Goal: Navigation & Orientation: Find specific page/section

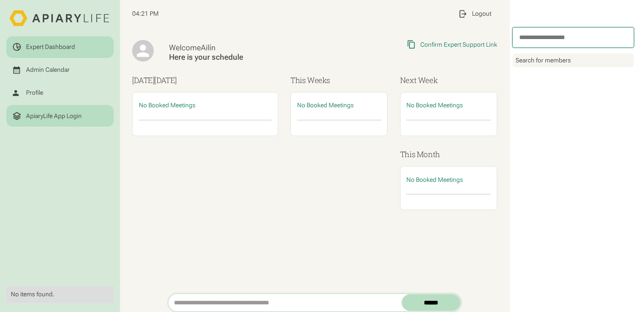
click at [74, 122] on link "ApiaryLife App Login" at bounding box center [59, 116] width 107 height 22
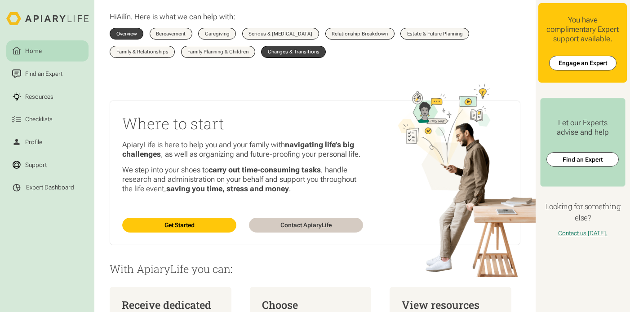
click at [286, 55] on link "Changes & Transitions" at bounding box center [293, 52] width 65 height 12
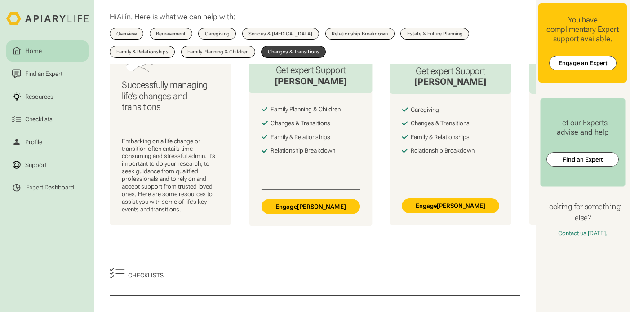
scroll to position [93, 0]
